Goal: Information Seeking & Learning: Learn about a topic

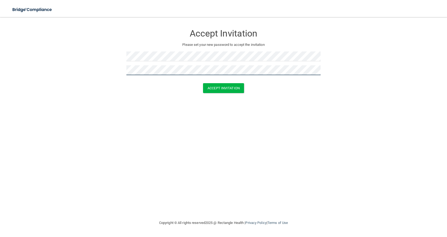
click at [203, 83] on button "Accept Invitation" at bounding box center [223, 88] width 41 height 10
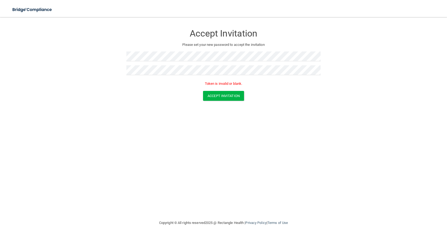
click at [249, 166] on div "Accept Invitation Please set your new password to accept the invitation Token i…" at bounding box center [224, 118] width 426 height 192
click at [223, 91] on button "Accept Invitation" at bounding box center [223, 96] width 41 height 10
click at [230, 91] on button "Accept Invitation" at bounding box center [223, 96] width 41 height 10
click at [214, 85] on button "Accept Invitation" at bounding box center [223, 88] width 41 height 10
click at [213, 97] on button "Accept Invitation" at bounding box center [223, 96] width 41 height 10
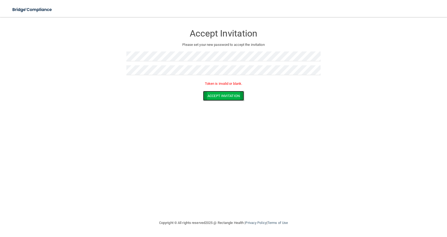
click at [213, 97] on button "Accept Invitation" at bounding box center [223, 96] width 41 height 10
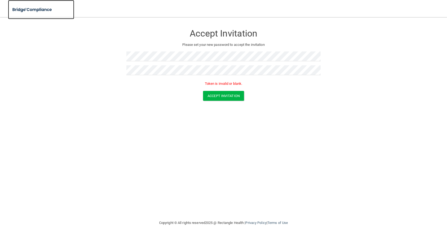
click at [44, 5] on img at bounding box center [32, 9] width 49 height 11
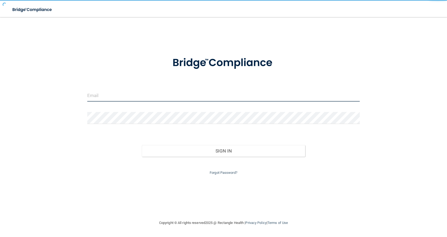
type input "[EMAIL_ADDRESS][DOMAIN_NAME]"
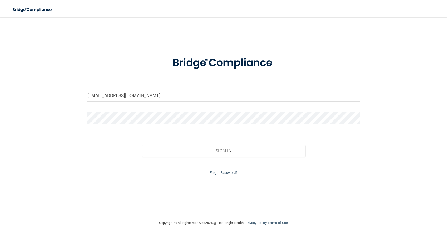
click at [41, 8] on img at bounding box center [32, 9] width 49 height 11
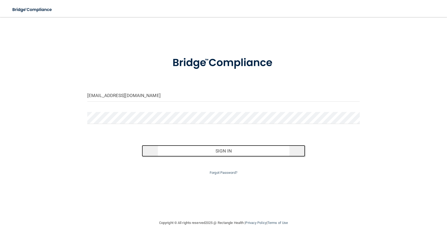
click at [214, 149] on button "Sign In" at bounding box center [223, 151] width 163 height 12
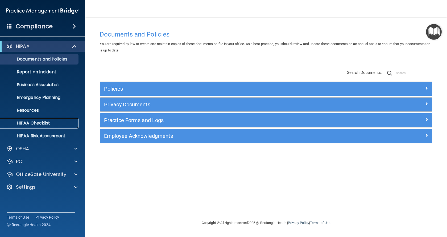
click at [47, 123] on p "HIPAA Checklist" at bounding box center [39, 122] width 73 height 5
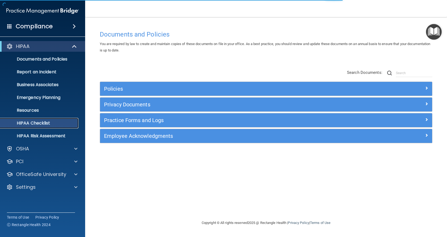
click at [41, 124] on p "HIPAA Checklist" at bounding box center [39, 122] width 73 height 5
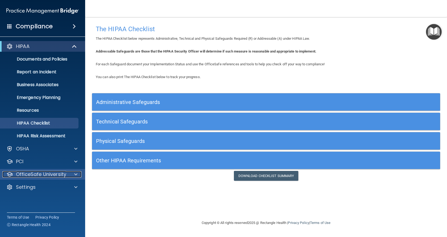
click at [45, 176] on p "OfficeSafe University" at bounding box center [41, 174] width 50 height 6
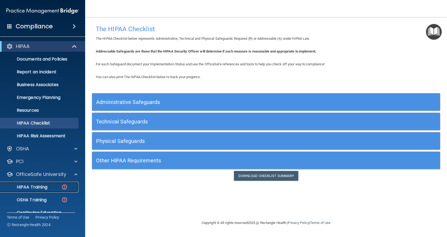
click at [43, 182] on link "HIPAA Training" at bounding box center [37, 187] width 84 height 11
